Goal: Navigation & Orientation: Find specific page/section

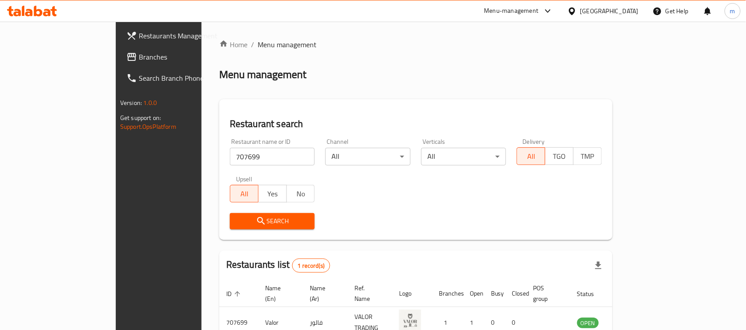
click at [31, 10] on icon at bounding box center [29, 13] width 8 height 8
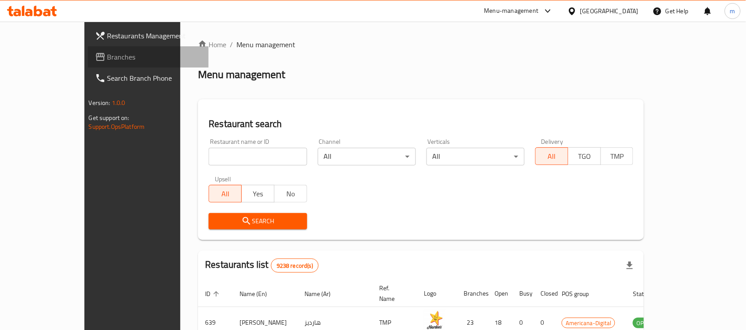
click at [107, 54] on span "Branches" at bounding box center [154, 57] width 95 height 11
